Goal: Task Accomplishment & Management: Use online tool/utility

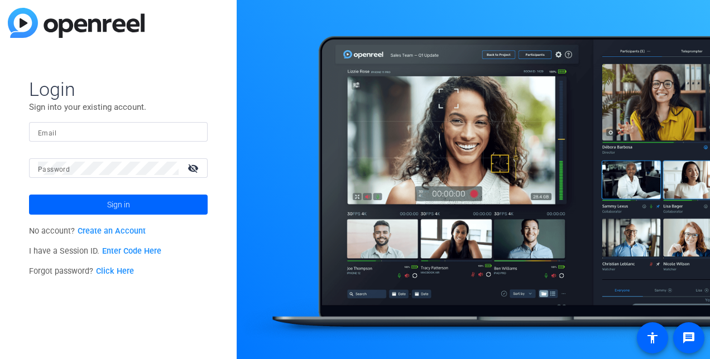
click at [73, 114] on form "Login Sign into your existing account. Email Password visibility_off Sign in" at bounding box center [118, 146] width 179 height 137
click at [80, 128] on input "Email" at bounding box center [118, 132] width 161 height 13
type input "erin.silkowski@foley.com"
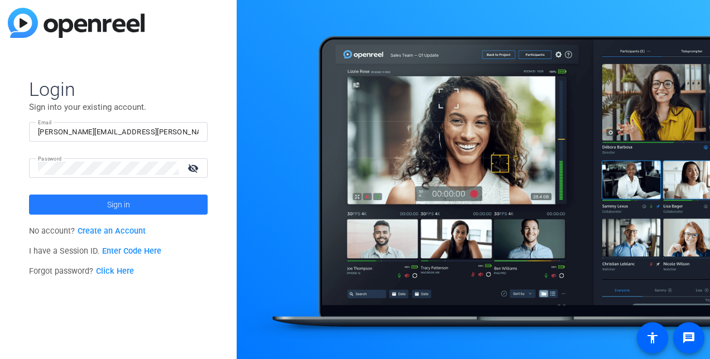
click at [108, 216] on span "Sign in" at bounding box center [118, 205] width 23 height 28
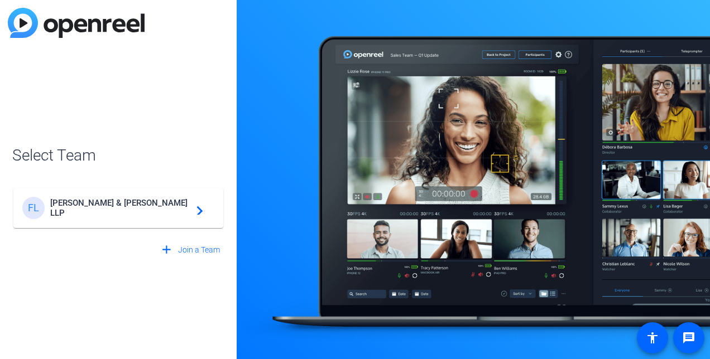
click at [108, 217] on div "FL Foley & Lardner LLP navigate_next" at bounding box center [118, 208] width 192 height 22
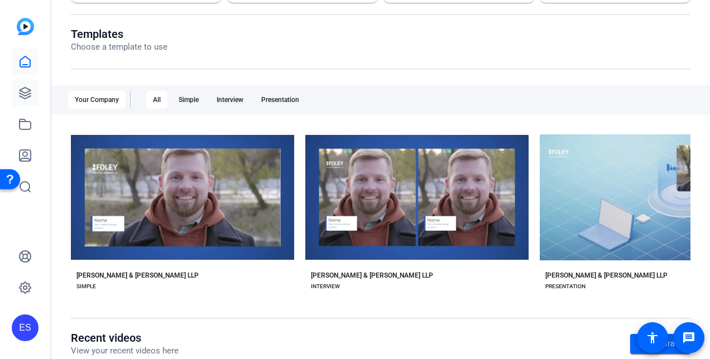
scroll to position [112, 0]
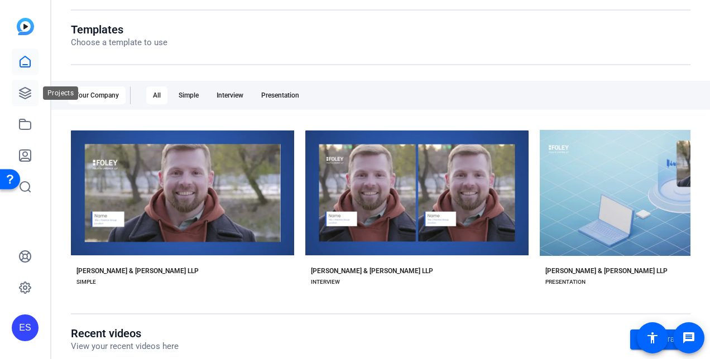
click at [27, 83] on link at bounding box center [25, 93] width 27 height 27
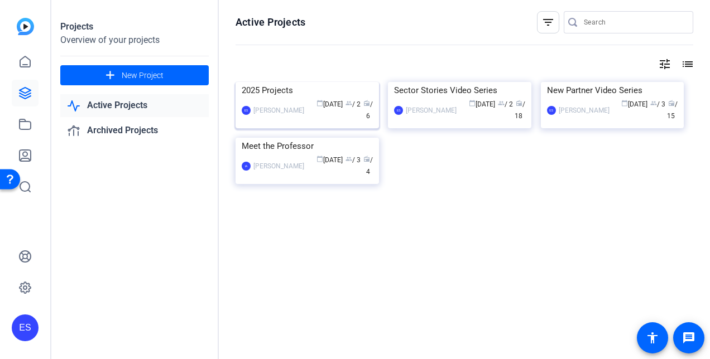
click at [335, 122] on div "calendar_today Jun 06 group / 2 radio / 6" at bounding box center [341, 110] width 63 height 23
click at [468, 122] on div "calendar_today May 27 group / 2 radio / 18" at bounding box center [493, 110] width 63 height 23
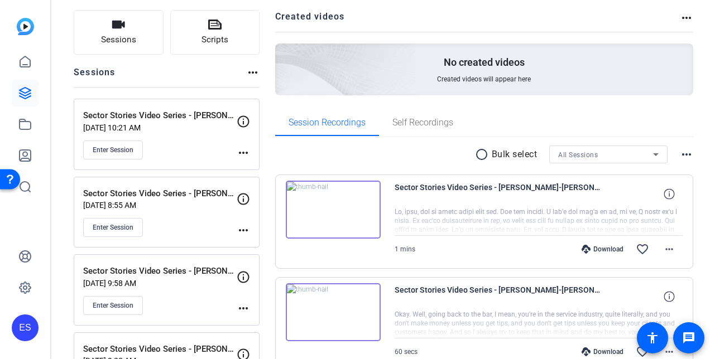
scroll to position [56, 0]
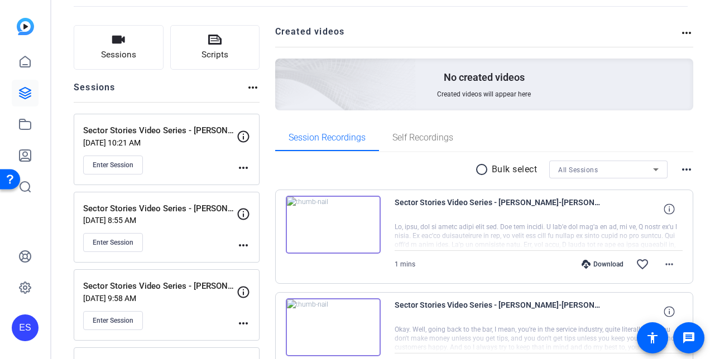
click at [517, 30] on h2 "Created videos" at bounding box center [477, 36] width 405 height 22
click at [355, 165] on div "radio_button_unchecked Bulk select All Sessions more_horiz" at bounding box center [484, 170] width 419 height 18
click at [104, 161] on span "Enter Session" at bounding box center [113, 165] width 41 height 9
click at [246, 168] on mat-icon "more_horiz" at bounding box center [243, 167] width 13 height 13
click at [251, 183] on span "Edit Session" at bounding box center [271, 183] width 51 height 13
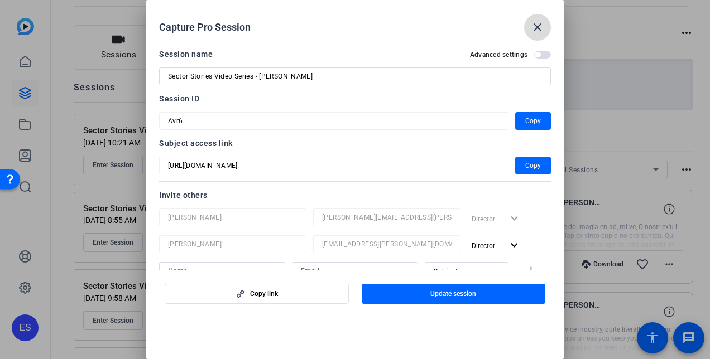
click at [536, 30] on mat-icon "close" at bounding box center [537, 27] width 13 height 13
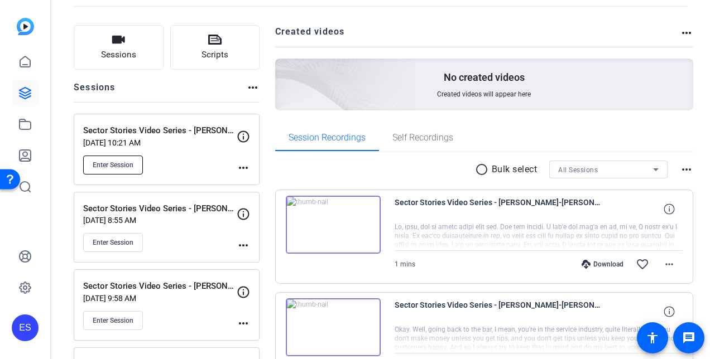
click at [129, 161] on span "Enter Session" at bounding box center [113, 165] width 41 height 9
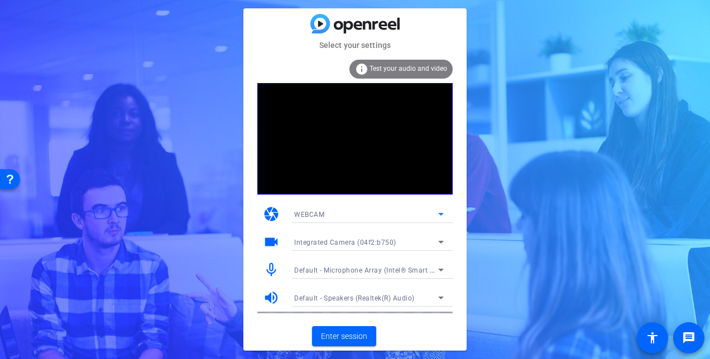
click at [440, 210] on icon at bounding box center [440, 214] width 13 height 13
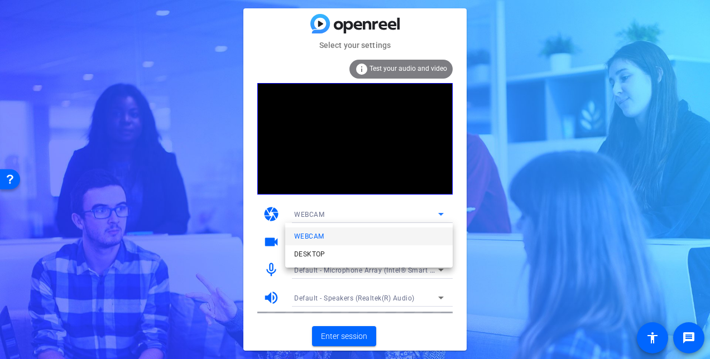
click at [440, 210] on div at bounding box center [355, 179] width 710 height 359
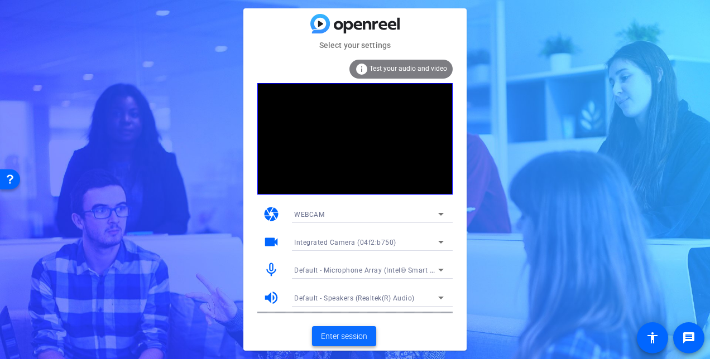
click at [339, 334] on span "Enter session" at bounding box center [344, 337] width 46 height 12
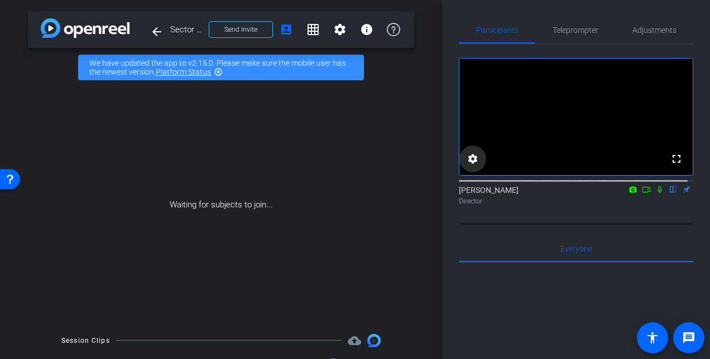
click at [469, 164] on mat-icon "settings" at bounding box center [472, 158] width 13 height 13
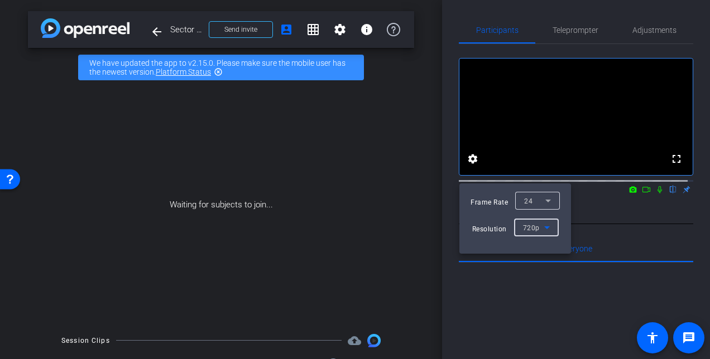
click at [544, 231] on icon at bounding box center [546, 227] width 13 height 13
click at [574, 28] on div at bounding box center [355, 179] width 710 height 359
click at [543, 13] on div at bounding box center [355, 179] width 710 height 359
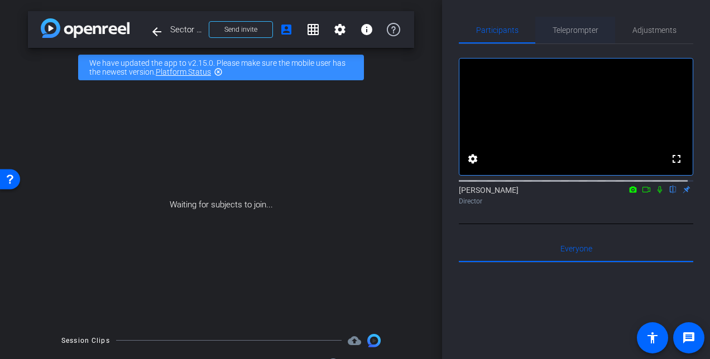
click at [570, 27] on span "Teleprompter" at bounding box center [575, 30] width 46 height 8
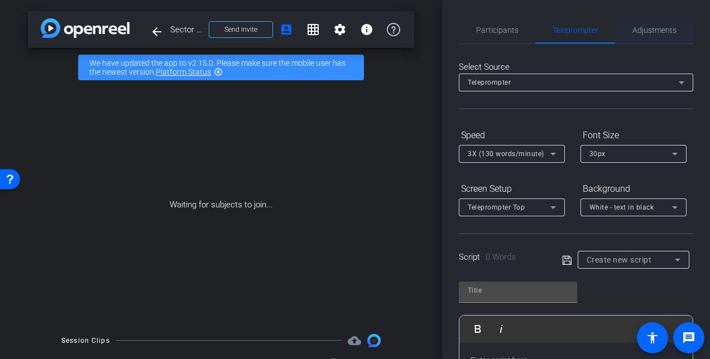
click at [632, 31] on span "Adjustments" at bounding box center [654, 30] width 44 height 8
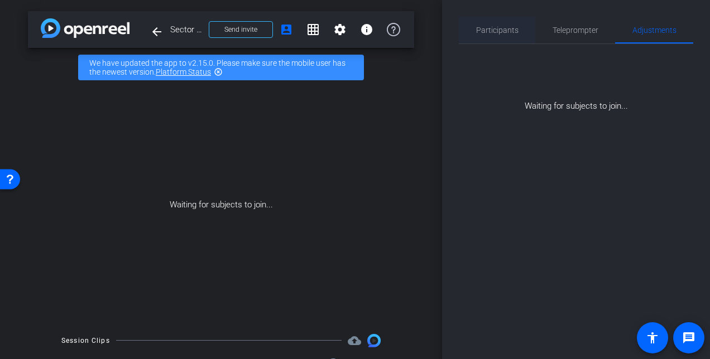
click at [507, 29] on span "Participants" at bounding box center [497, 30] width 42 height 8
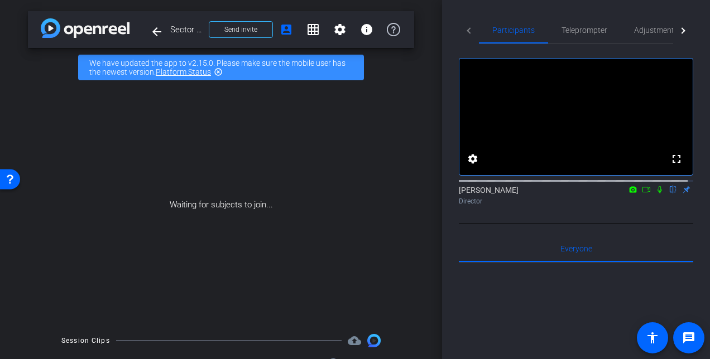
click at [642, 193] on icon at bounding box center [646, 190] width 8 height 6
click at [360, 31] on mat-icon "info" at bounding box center [366, 29] width 13 height 13
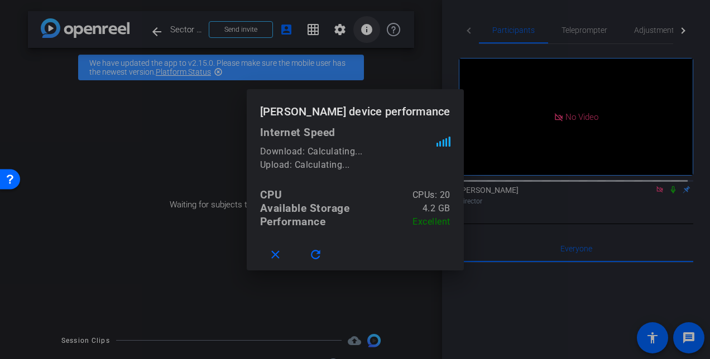
click at [358, 31] on div at bounding box center [355, 179] width 710 height 359
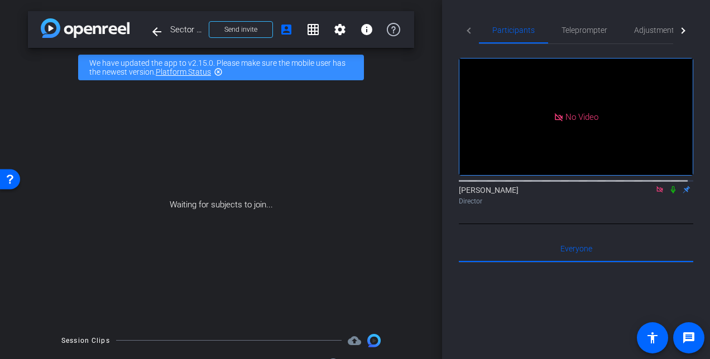
click at [192, 29] on span "Sector Stories Video Series - [PERSON_NAME]" at bounding box center [186, 29] width 32 height 22
click at [272, 177] on div "Waiting for subjects to join..." at bounding box center [221, 205] width 386 height 236
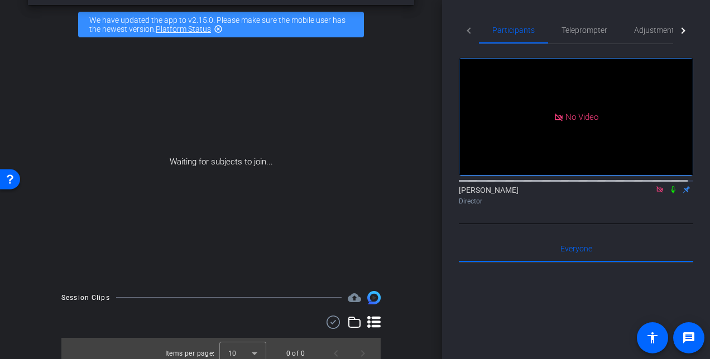
scroll to position [52, 0]
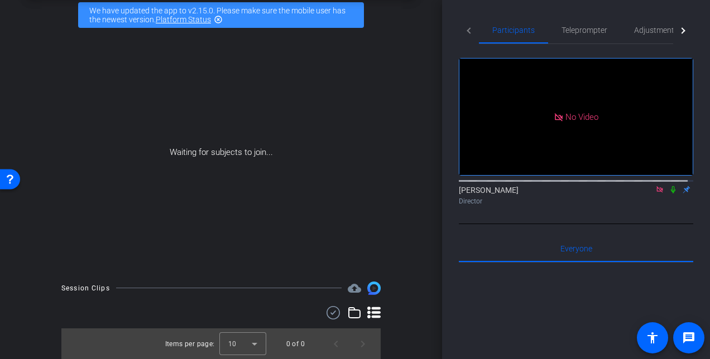
click at [272, 177] on div "Waiting for subjects to join..." at bounding box center [221, 153] width 386 height 236
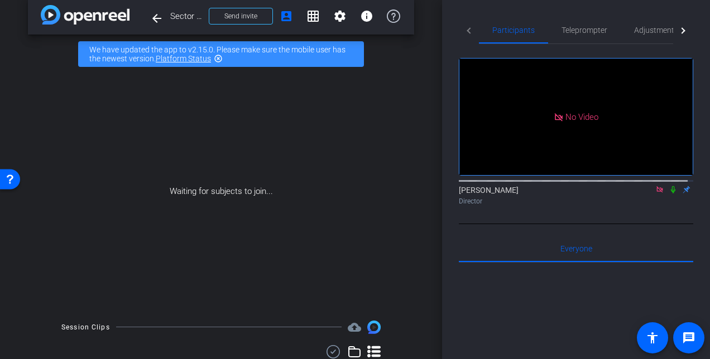
scroll to position [11, 0]
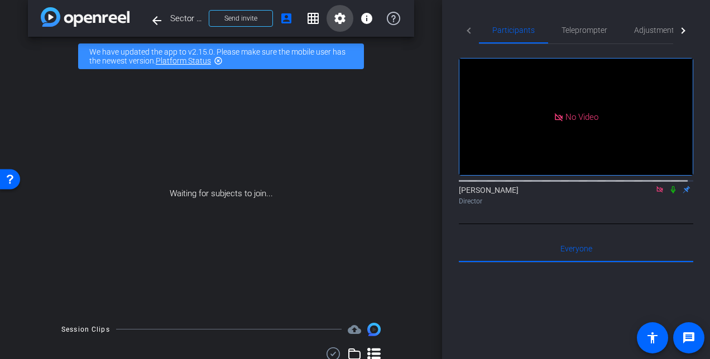
click at [337, 16] on mat-icon "settings" at bounding box center [339, 18] width 13 height 13
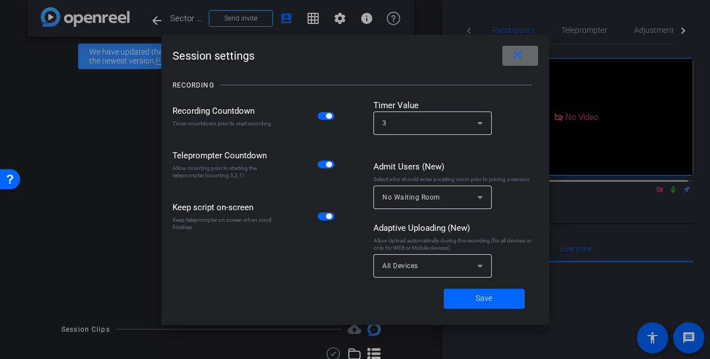
click at [529, 54] on span at bounding box center [520, 55] width 36 height 27
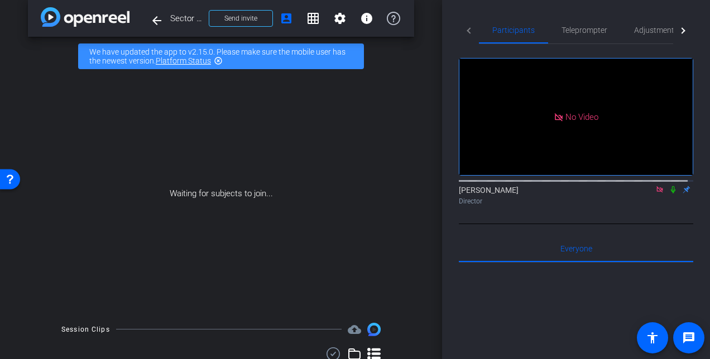
click at [219, 57] on mat-icon "highlight_off" at bounding box center [218, 60] width 9 height 9
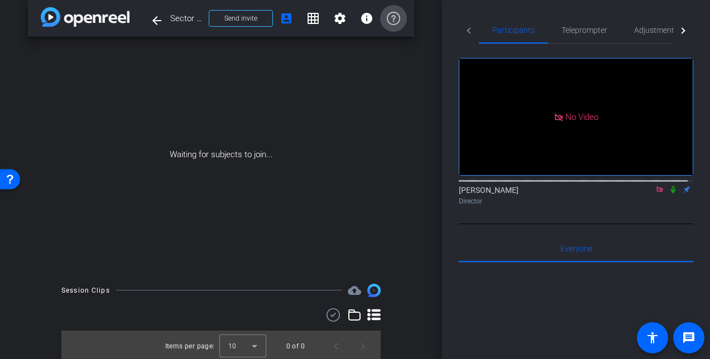
click at [396, 18] on span at bounding box center [393, 18] width 27 height 27
click at [169, 21] on span at bounding box center [156, 20] width 27 height 27
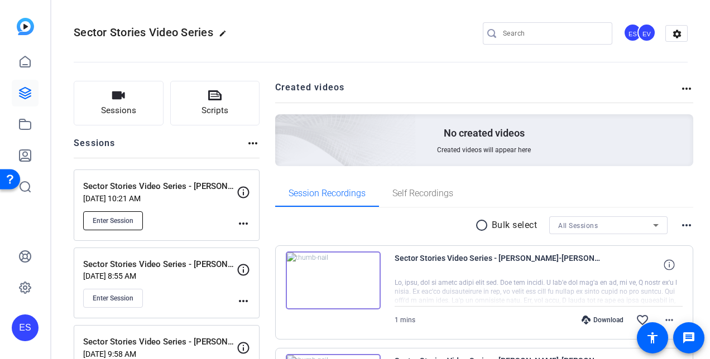
click at [126, 217] on span "Enter Session" at bounding box center [113, 221] width 41 height 9
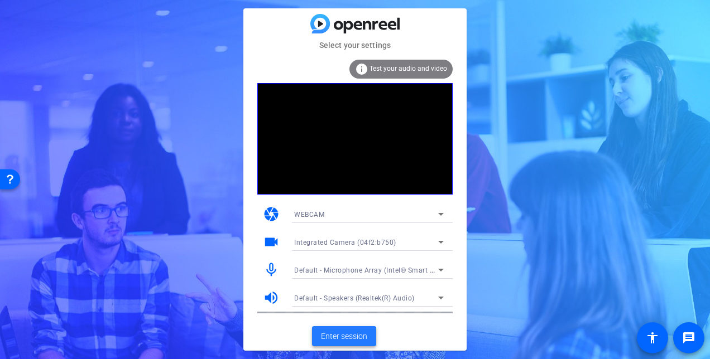
click at [339, 340] on span "Enter session" at bounding box center [344, 337] width 46 height 12
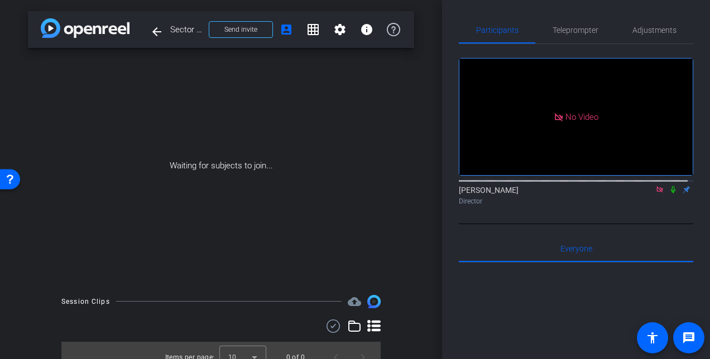
click at [273, 124] on div "Waiting for subjects to join..." at bounding box center [221, 166] width 386 height 236
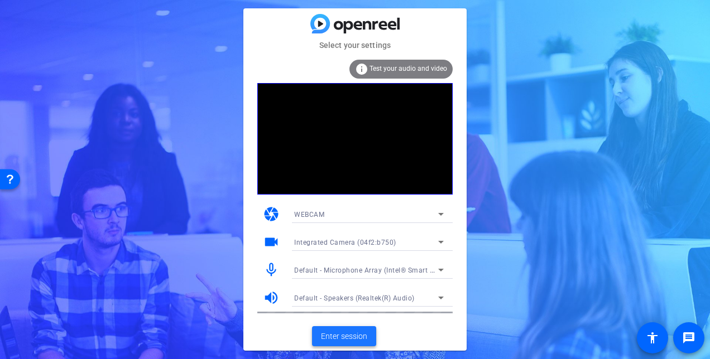
click at [343, 336] on span "Enter session" at bounding box center [344, 337] width 46 height 12
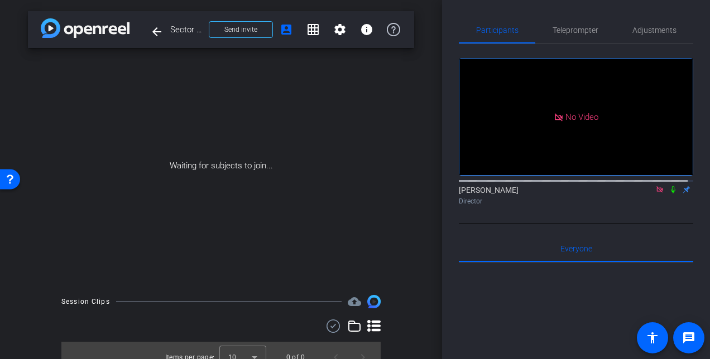
click at [656, 193] on icon at bounding box center [659, 189] width 6 height 6
click at [645, 194] on icon at bounding box center [646, 190] width 9 height 8
click at [334, 199] on div "Waiting for subjects to join..." at bounding box center [221, 166] width 386 height 236
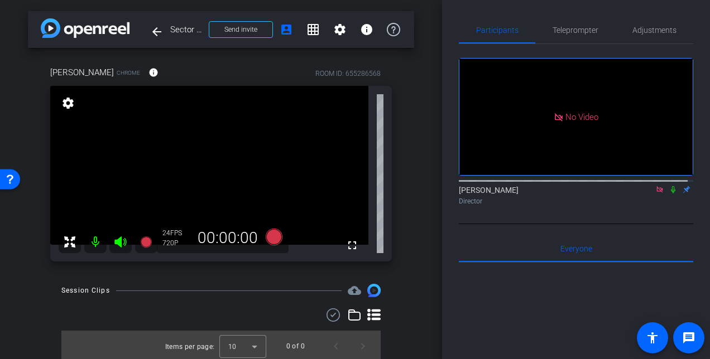
click at [655, 194] on icon at bounding box center [659, 190] width 9 height 8
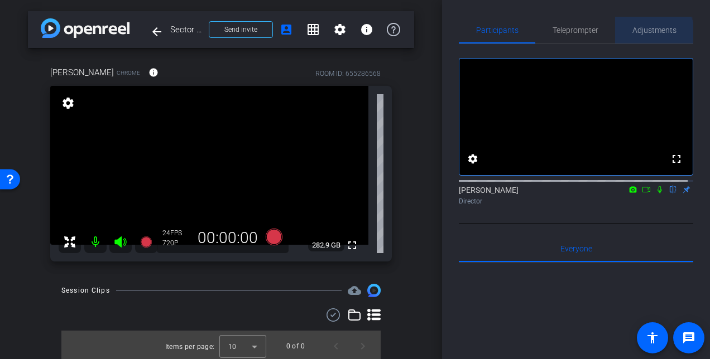
click at [641, 36] on span "Adjustments" at bounding box center [654, 30] width 44 height 27
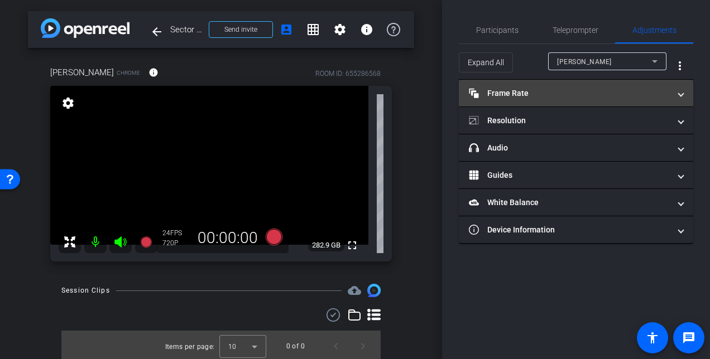
click at [679, 93] on span at bounding box center [681, 94] width 4 height 12
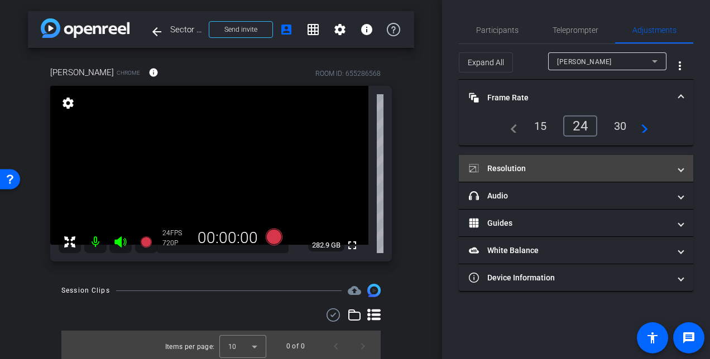
click at [684, 174] on mat-expansion-panel-header "Resolution" at bounding box center [576, 168] width 234 height 27
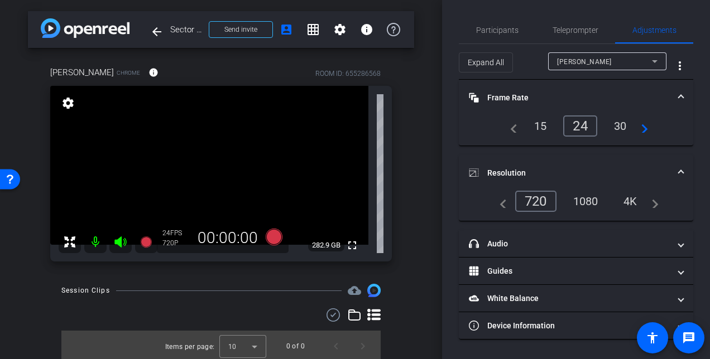
click at [587, 202] on div "1080" at bounding box center [586, 201] width 42 height 19
click at [500, 34] on span "Participants" at bounding box center [497, 30] width 42 height 8
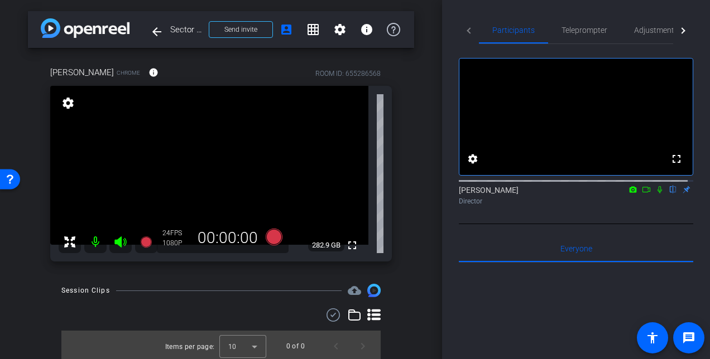
scroll to position [3, 0]
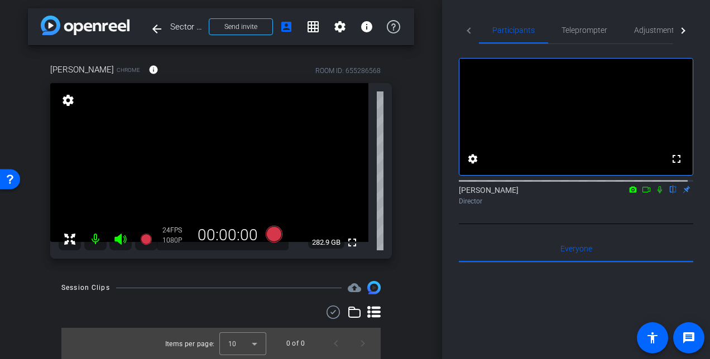
click at [466, 30] on mat-tab-header "Participants Teleprompter Adjustments" at bounding box center [576, 30] width 234 height 27
click at [276, 241] on icon at bounding box center [274, 234] width 17 height 17
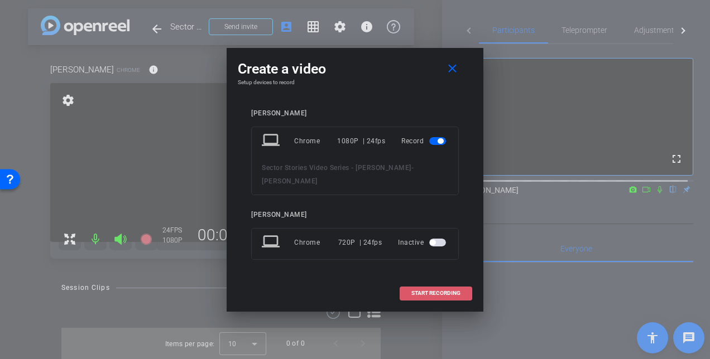
click at [415, 291] on span "START RECORDING" at bounding box center [435, 294] width 49 height 6
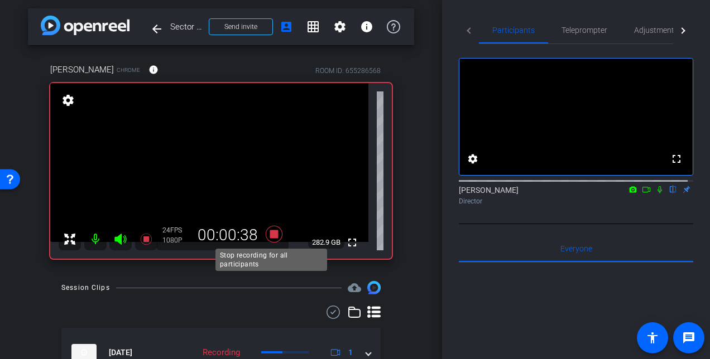
click at [273, 236] on icon at bounding box center [274, 234] width 17 height 17
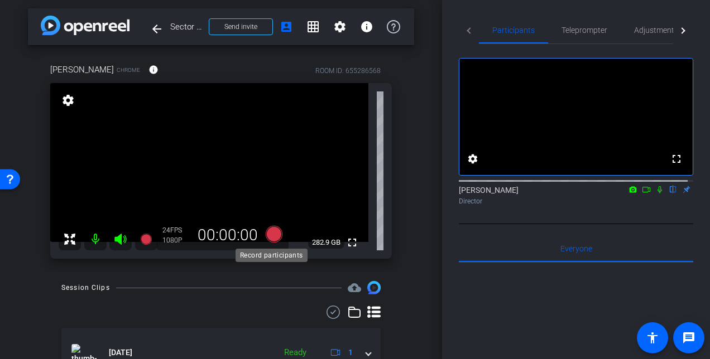
click at [274, 235] on icon at bounding box center [274, 234] width 17 height 17
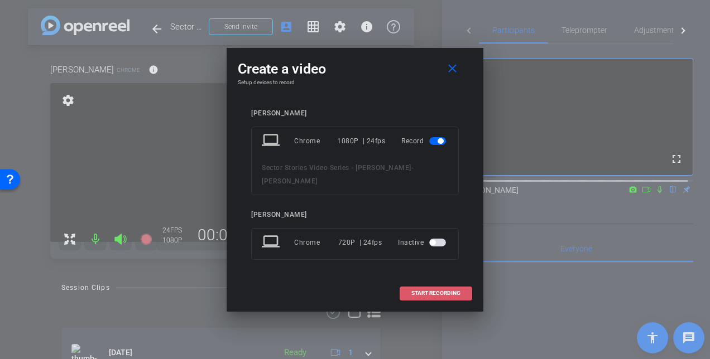
click at [451, 280] on span at bounding box center [435, 293] width 71 height 27
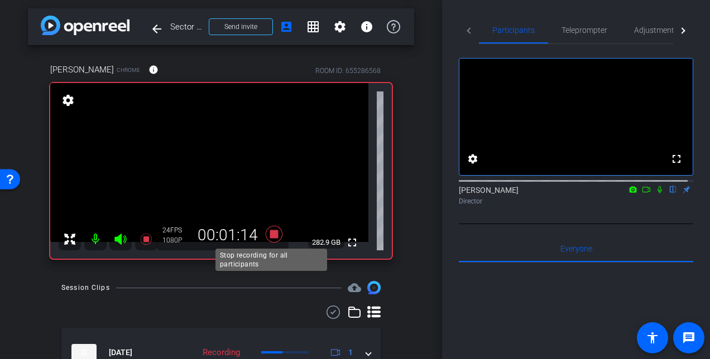
click at [268, 237] on icon at bounding box center [274, 234] width 17 height 17
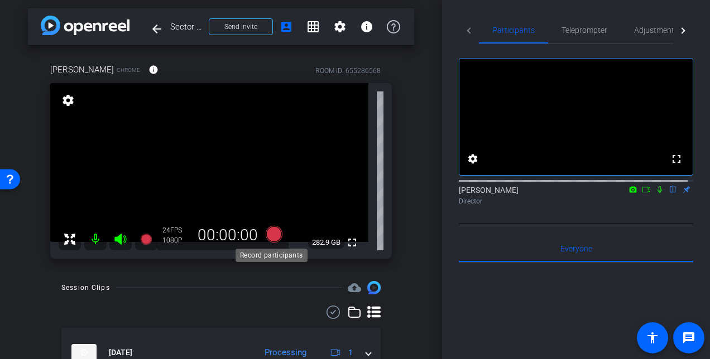
scroll to position [13, 0]
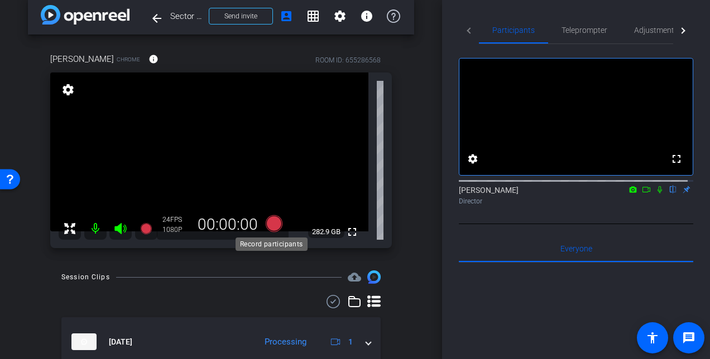
click at [266, 222] on icon at bounding box center [274, 223] width 17 height 17
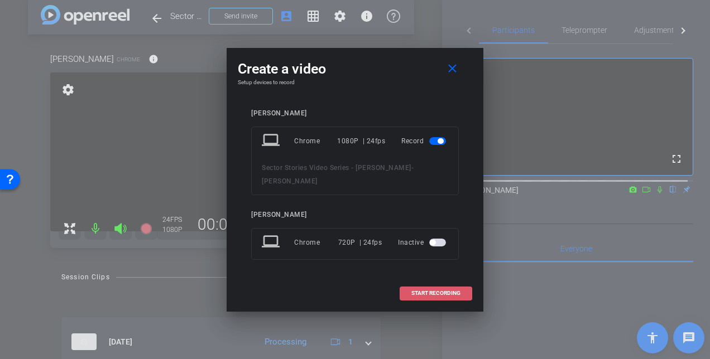
click at [411, 291] on span "START RECORDING" at bounding box center [435, 294] width 49 height 6
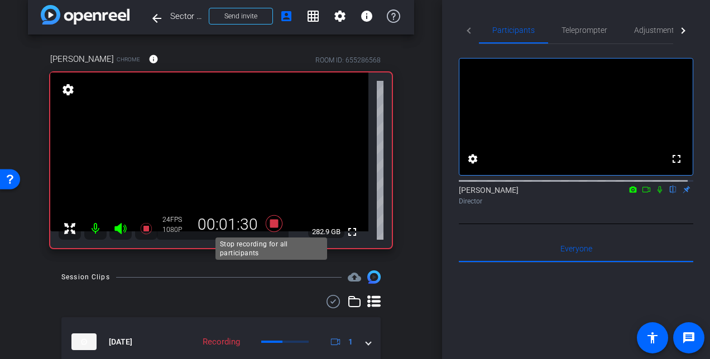
click at [275, 225] on icon at bounding box center [274, 223] width 17 height 17
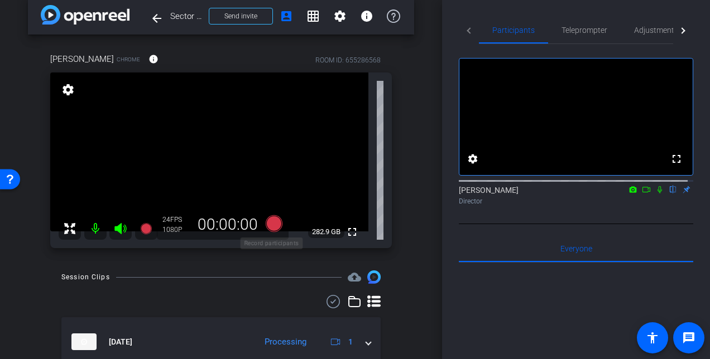
click at [273, 222] on icon at bounding box center [274, 223] width 17 height 17
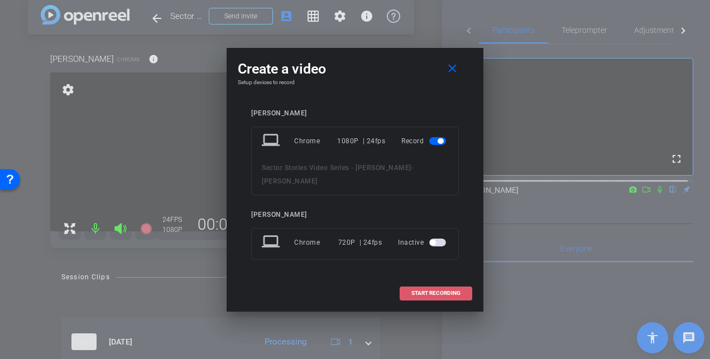
click at [414, 281] on span at bounding box center [435, 293] width 71 height 27
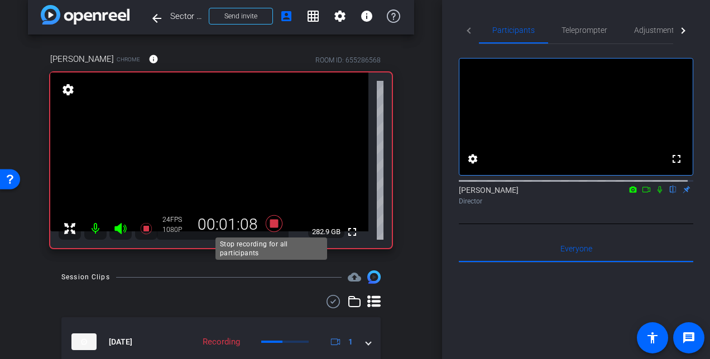
click at [276, 224] on icon at bounding box center [274, 224] width 27 height 20
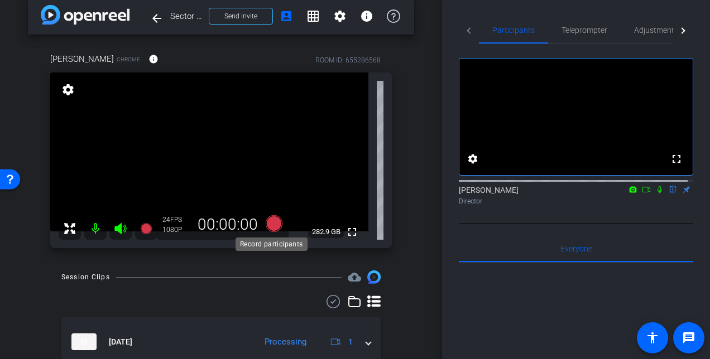
click at [276, 224] on icon at bounding box center [274, 223] width 17 height 17
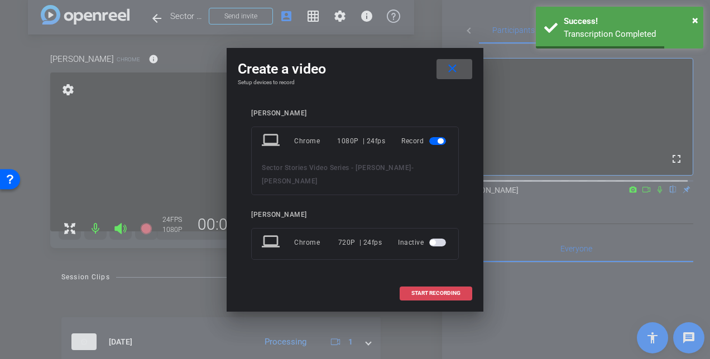
click at [453, 291] on span "START RECORDING" at bounding box center [435, 294] width 49 height 6
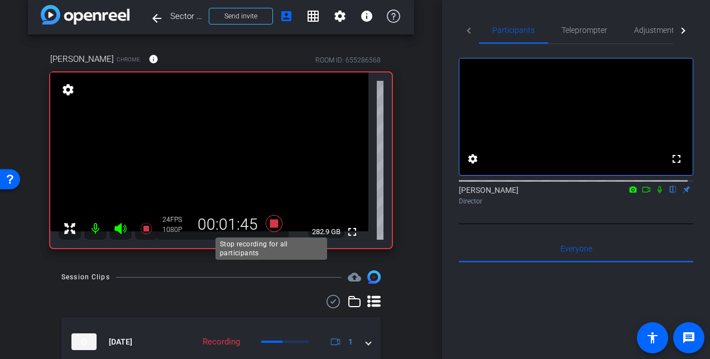
click at [275, 224] on icon at bounding box center [274, 223] width 17 height 17
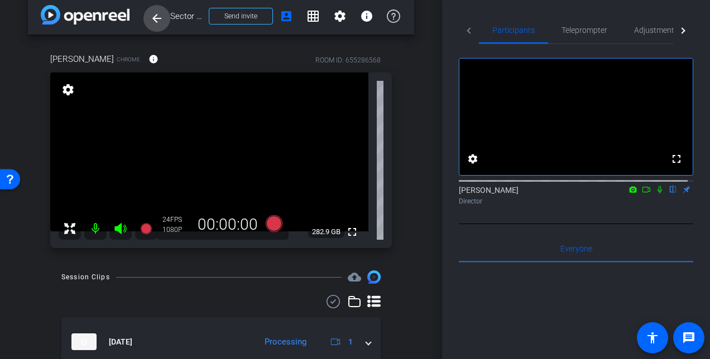
click at [150, 20] on span at bounding box center [156, 18] width 27 height 27
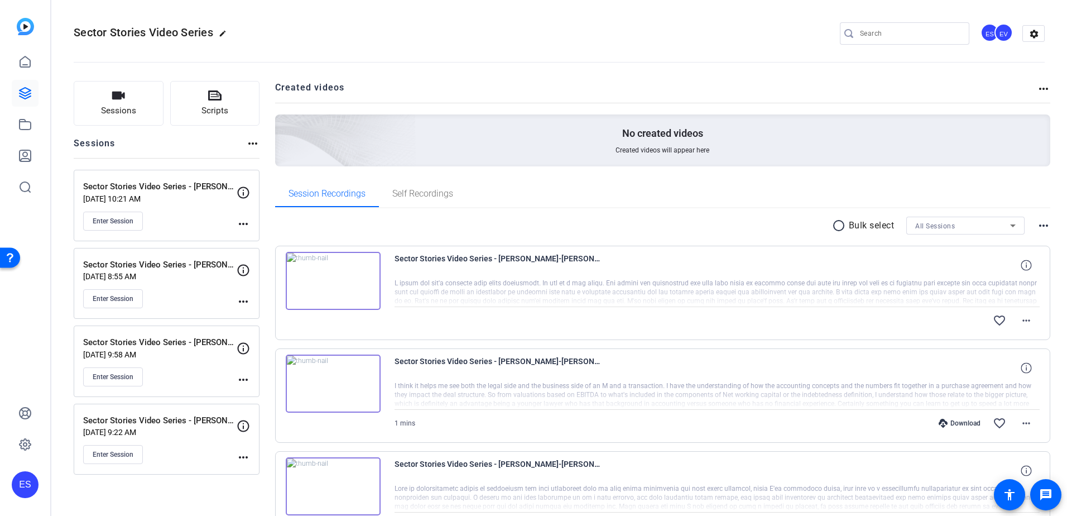
click at [332, 281] on img at bounding box center [333, 281] width 95 height 58
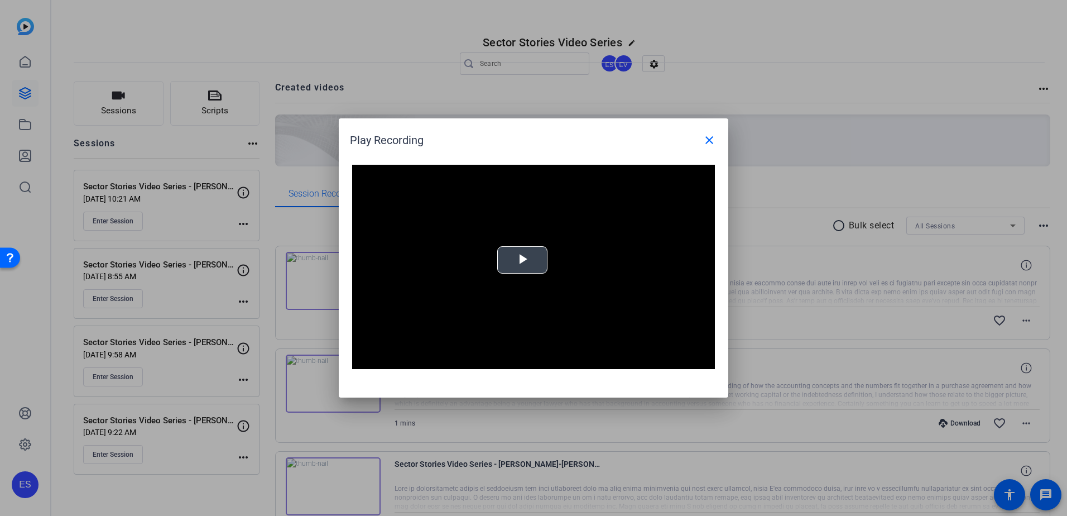
click at [522, 260] on span "Video Player" at bounding box center [522, 260] width 0 height 0
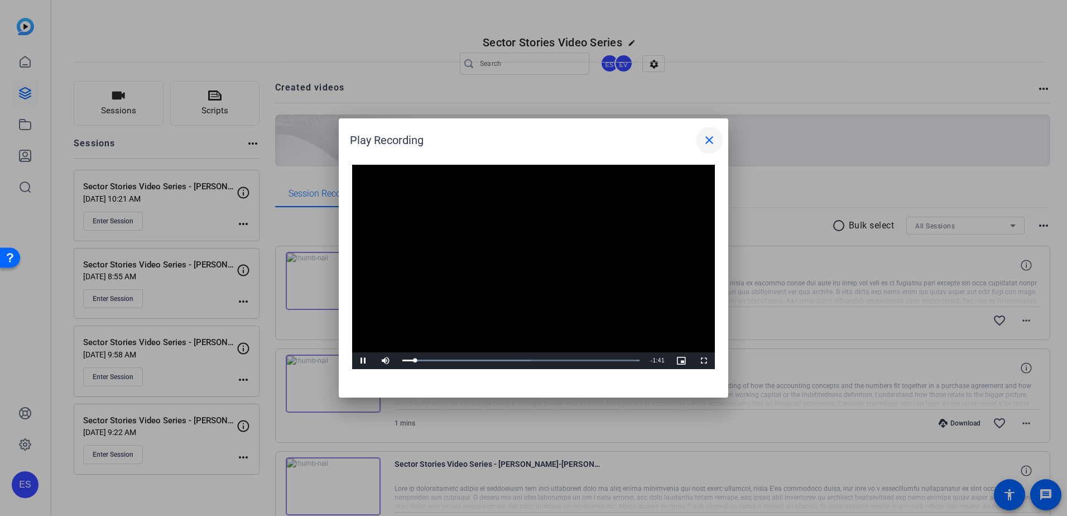
click at [709, 136] on mat-icon "close" at bounding box center [709, 139] width 13 height 13
